Goal: Task Accomplishment & Management: Use online tool/utility

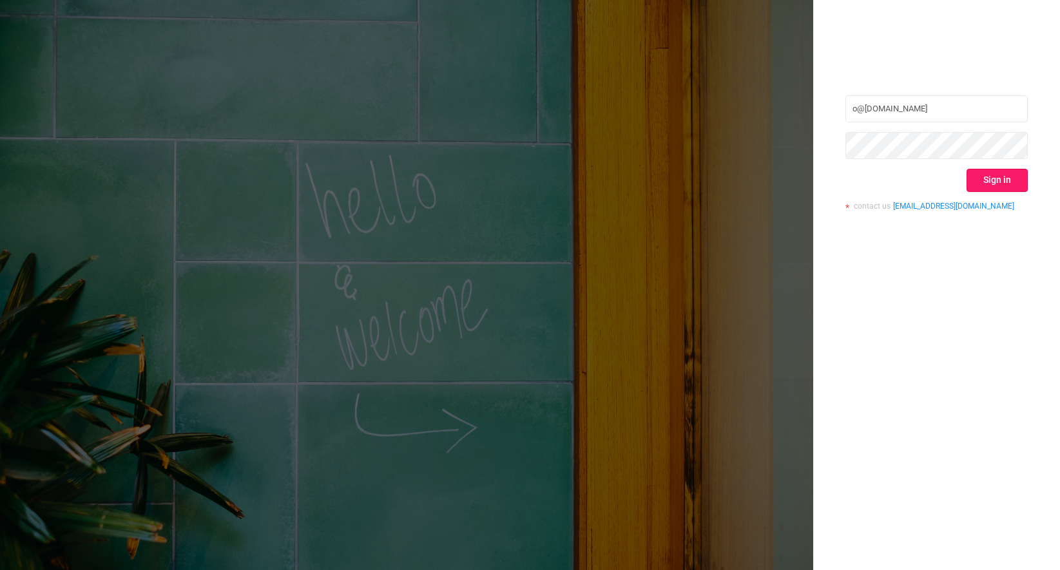
click at [995, 179] on button "Sign in" at bounding box center [997, 180] width 61 height 23
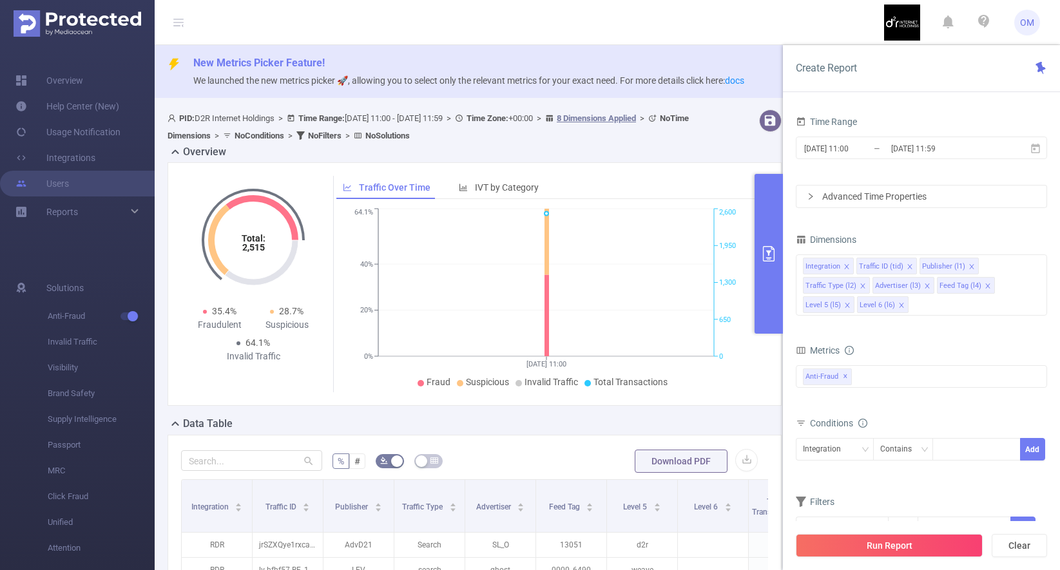
click at [592, 177] on div "Traffic Over Time IVT by Category" at bounding box center [549, 188] width 427 height 24
drag, startPoint x: 812, startPoint y: 34, endPoint x: 891, endPoint y: 30, distance: 79.4
click at [812, 34] on header "OM" at bounding box center [530, 22] width 1060 height 45
click at [1024, 544] on button "Clear" at bounding box center [1019, 545] width 55 height 23
click at [1011, 542] on button "Clear" at bounding box center [1019, 545] width 55 height 23
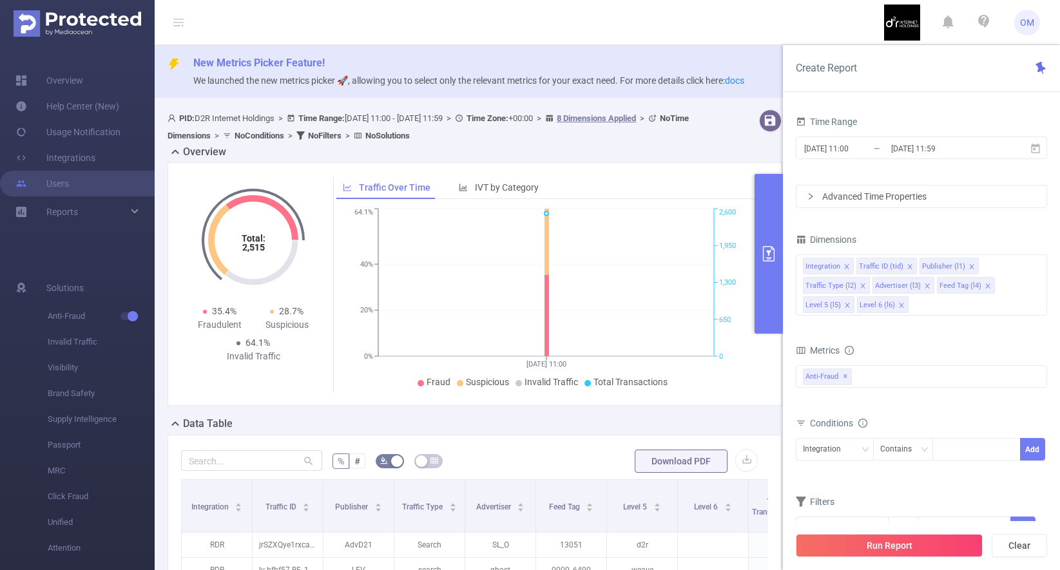
click at [636, 422] on div "Data Table" at bounding box center [480, 425] width 625 height 18
click at [627, 173] on div "Total: 2,515 Total: 2,515 35.4% Fraudulent 28.7% Suspicious 64.1% Invalid Traff…" at bounding box center [475, 284] width 614 height 244
click at [1024, 28] on span "OM" at bounding box center [1027, 23] width 14 height 26
click at [1016, 119] on div "Time Range" at bounding box center [921, 123] width 251 height 21
click at [1048, 70] on div "Create Report" at bounding box center [921, 68] width 277 height 47
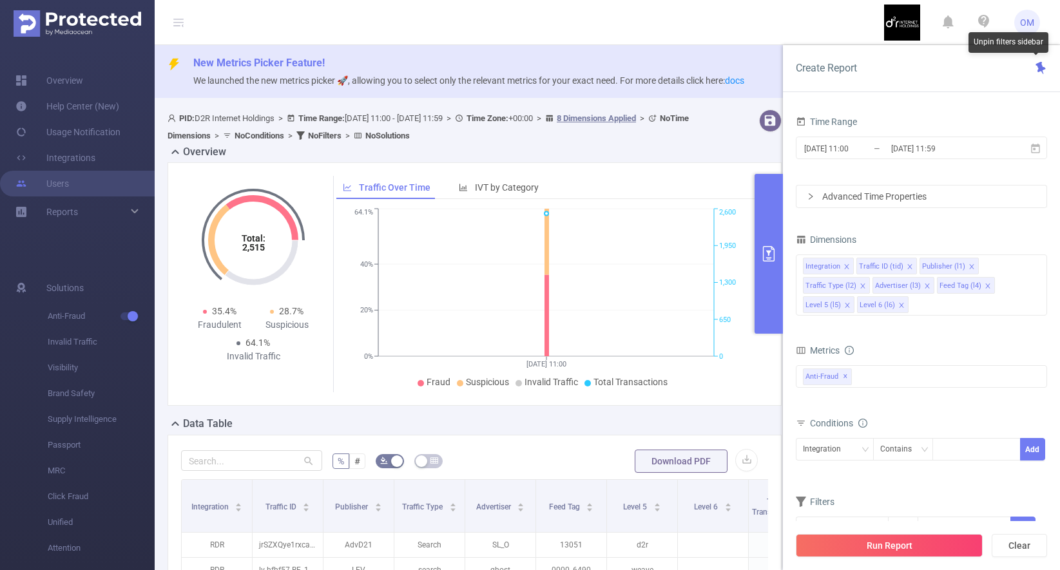
click at [1045, 68] on icon at bounding box center [1041, 68] width 10 height 12
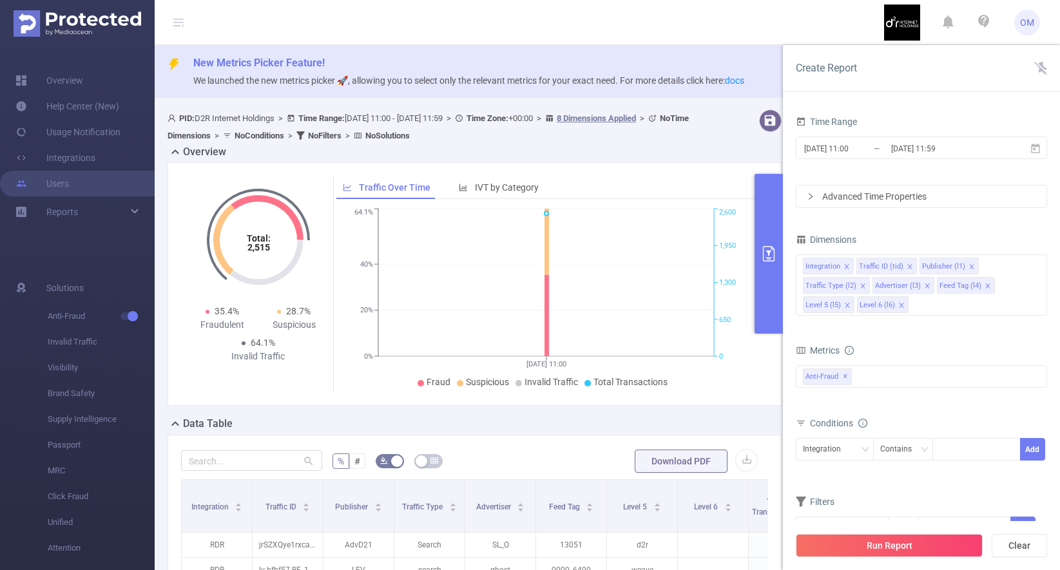
click at [1039, 250] on div "Dimensions" at bounding box center [921, 241] width 251 height 21
click at [841, 151] on input "[DATE] 11:00" at bounding box center [855, 148] width 104 height 17
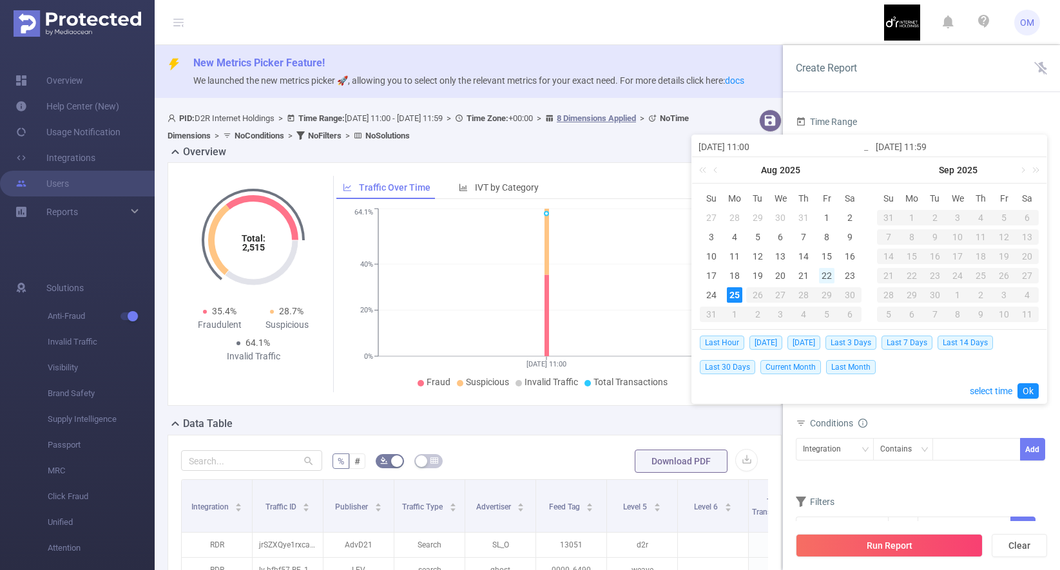
click at [831, 273] on div "22" at bounding box center [826, 275] width 15 height 15
type input "[DATE] 11:00"
type input "[DATE] 11:59"
type input "[DATE] 11:00"
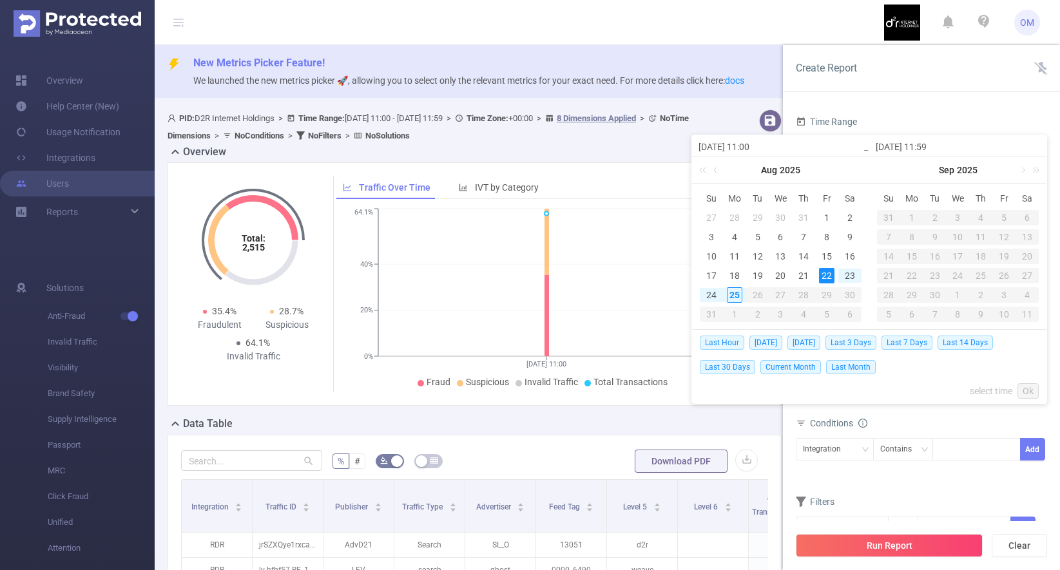
type input "[DATE] 11:59"
drag, startPoint x: 1027, startPoint y: 390, endPoint x: 1020, endPoint y: 384, distance: 9.2
click at [1020, 384] on link "Ok" at bounding box center [1028, 390] width 21 height 15
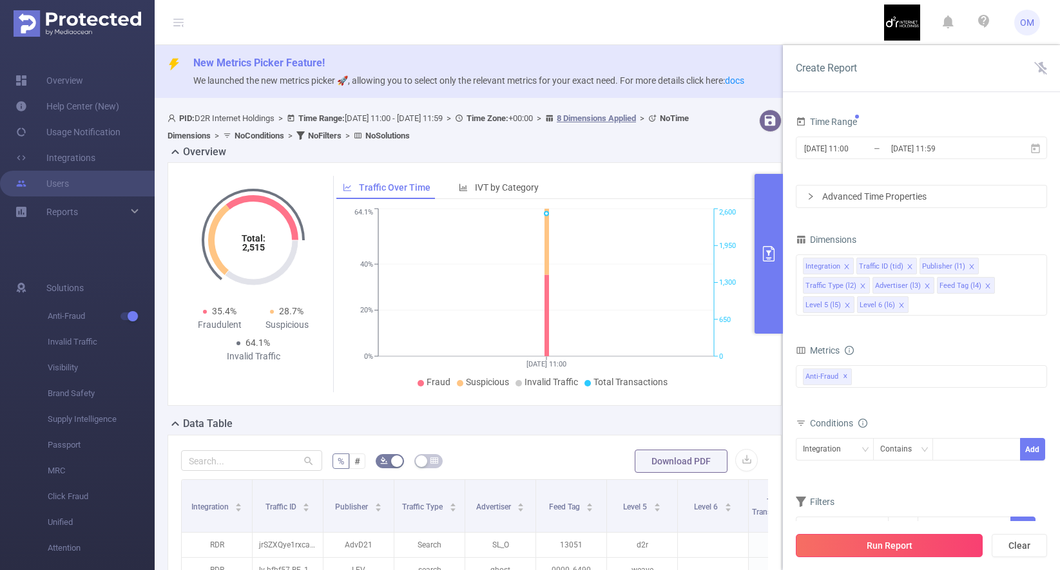
click at [892, 547] on button "Run Report" at bounding box center [889, 545] width 187 height 23
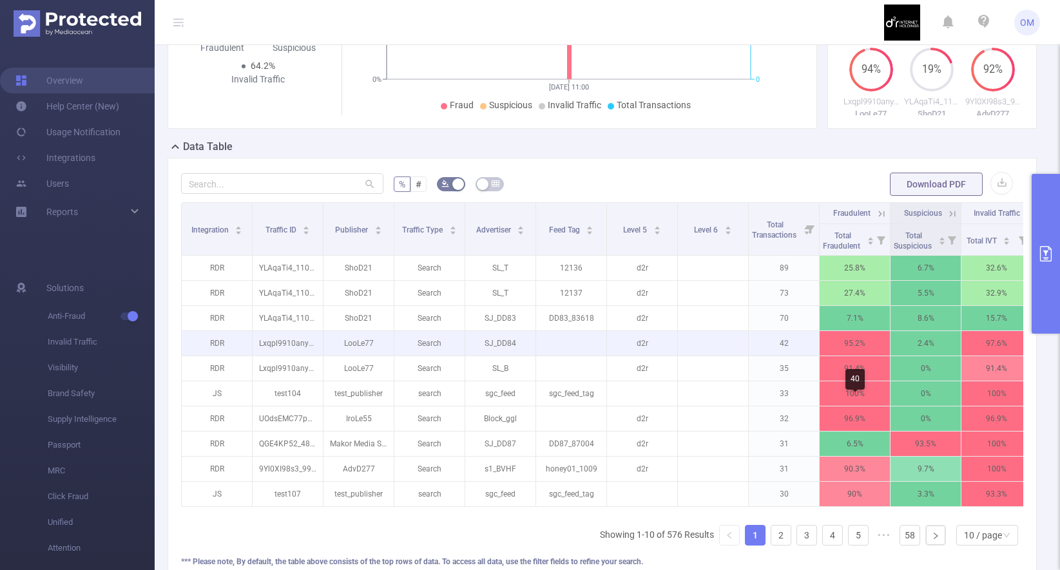
scroll to position [373, 0]
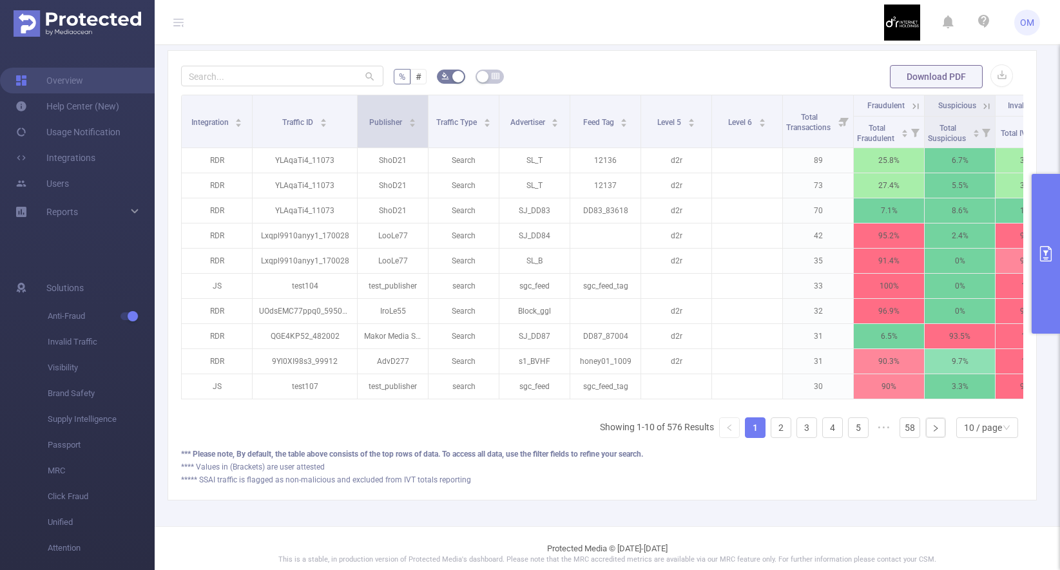
drag, startPoint x: 320, startPoint y: 122, endPoint x: 365, endPoint y: 160, distance: 58.6
click at [357, 148] on span at bounding box center [357, 121] width 6 height 52
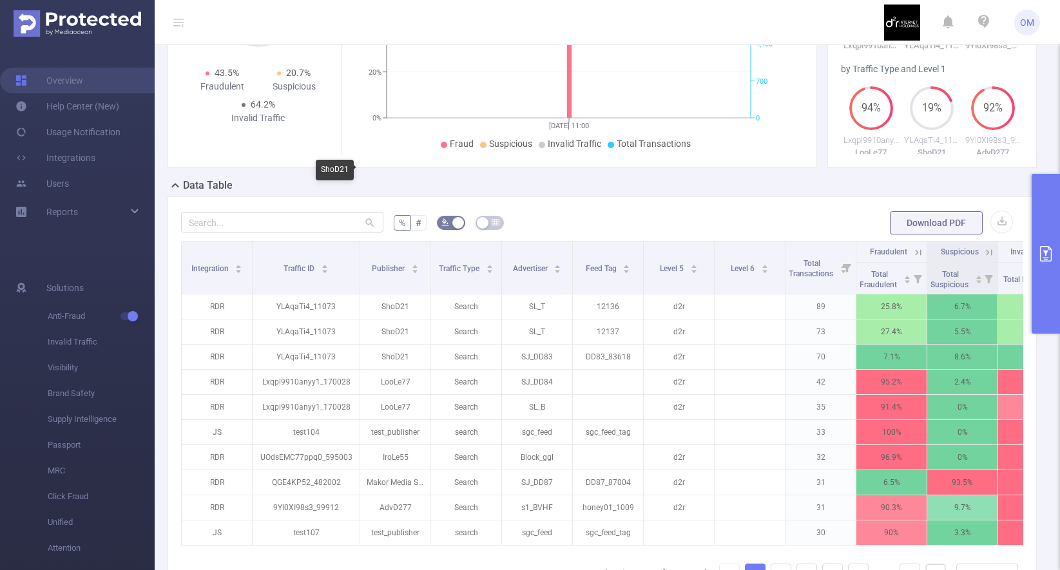
scroll to position [0, 0]
